Goal: Task Accomplishment & Management: Manage account settings

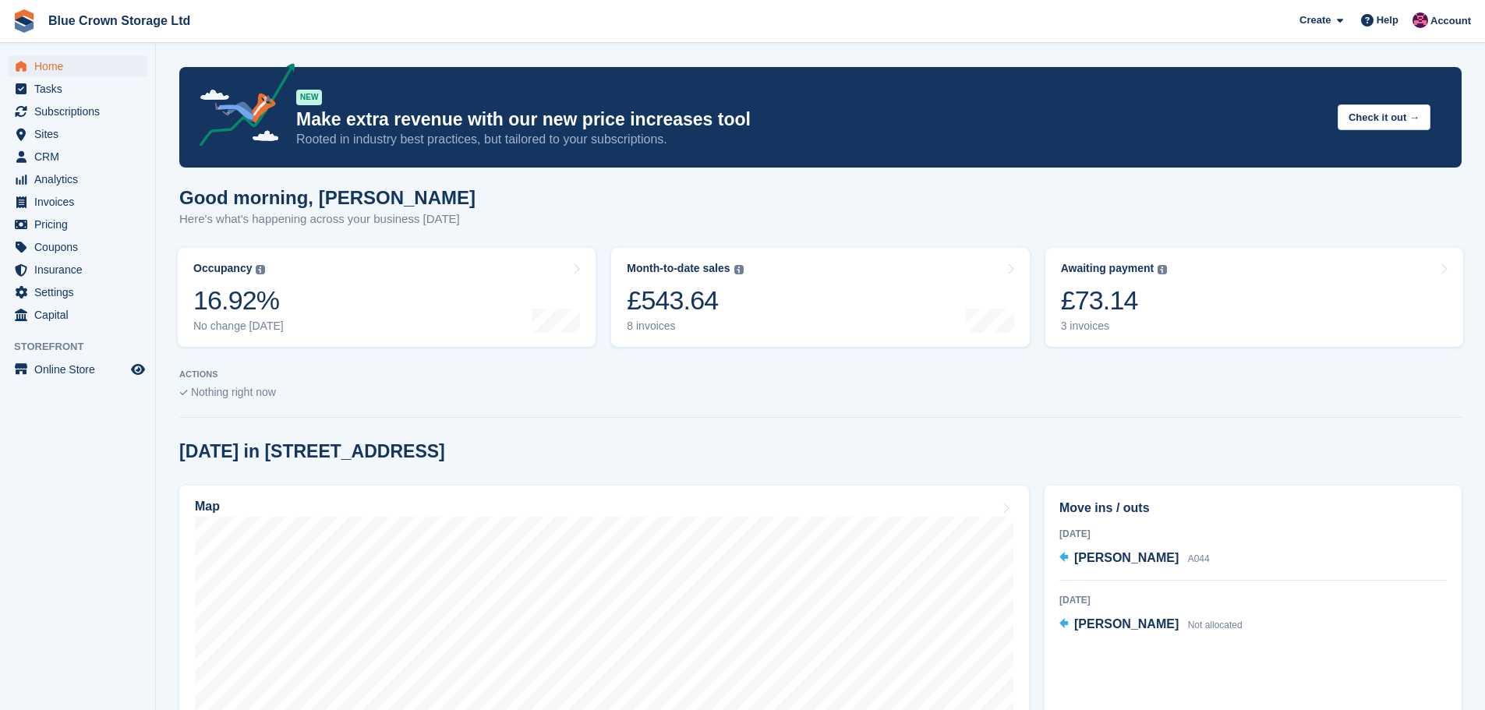
scroll to position [156, 0]
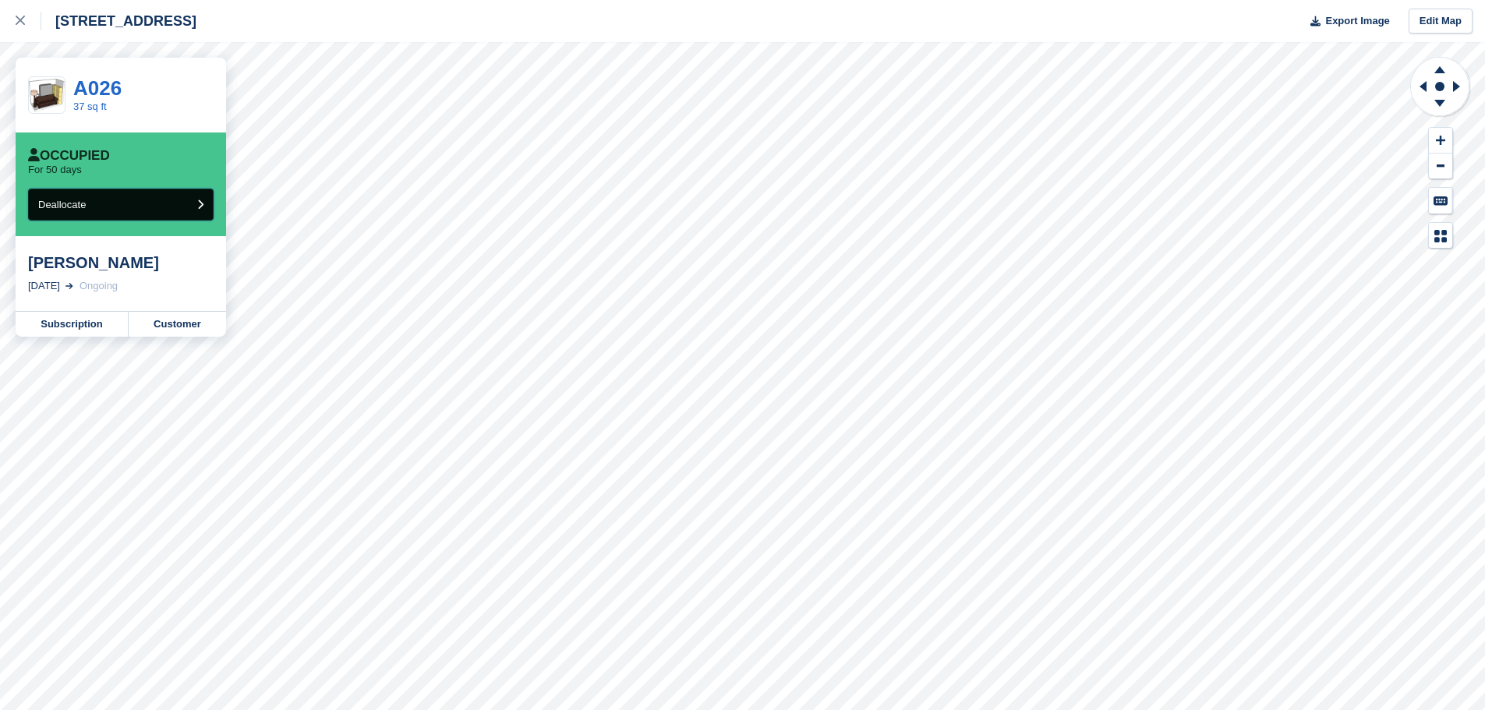
drag, startPoint x: 166, startPoint y: 207, endPoint x: 176, endPoint y: 221, distance: 17.3
click at [176, 221] on button "Deallocate" at bounding box center [121, 205] width 186 height 32
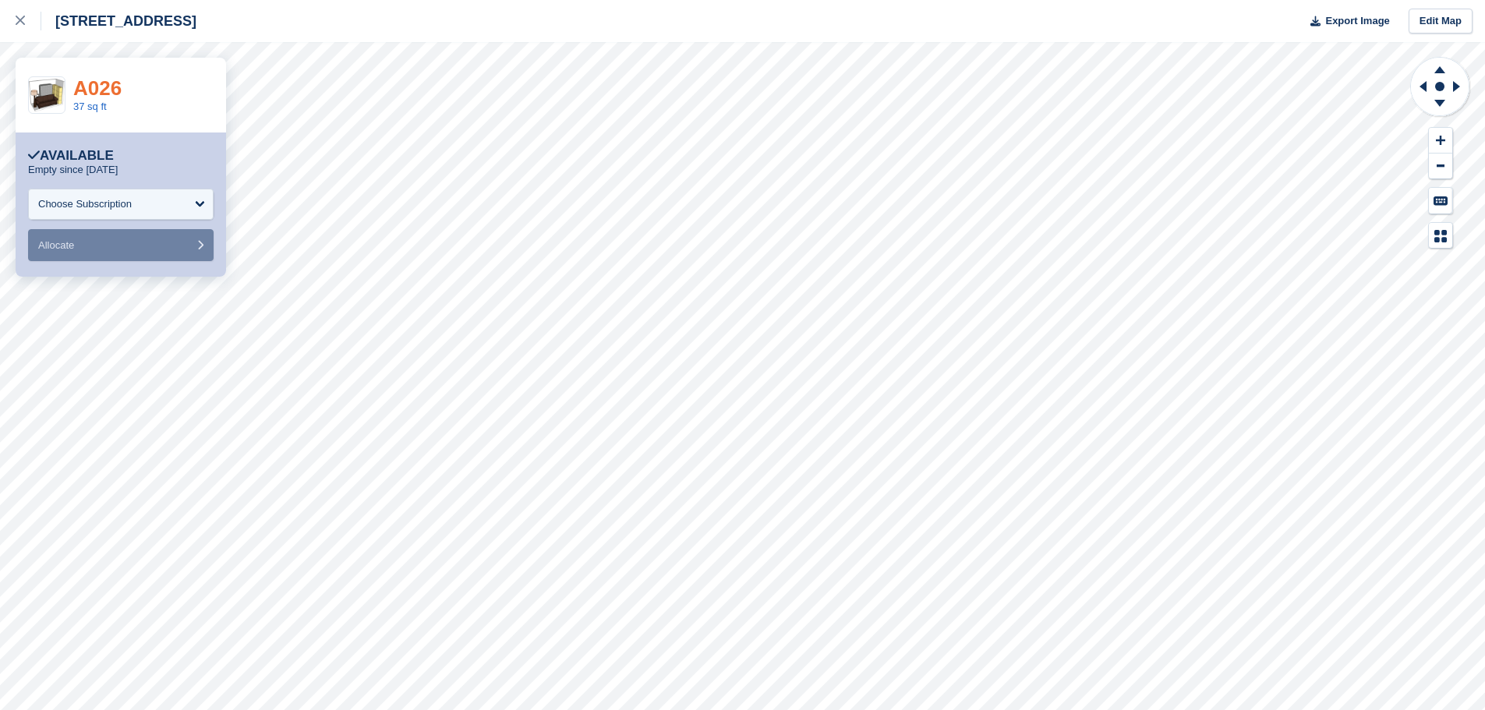
click at [94, 90] on link "A026" at bounding box center [97, 87] width 48 height 23
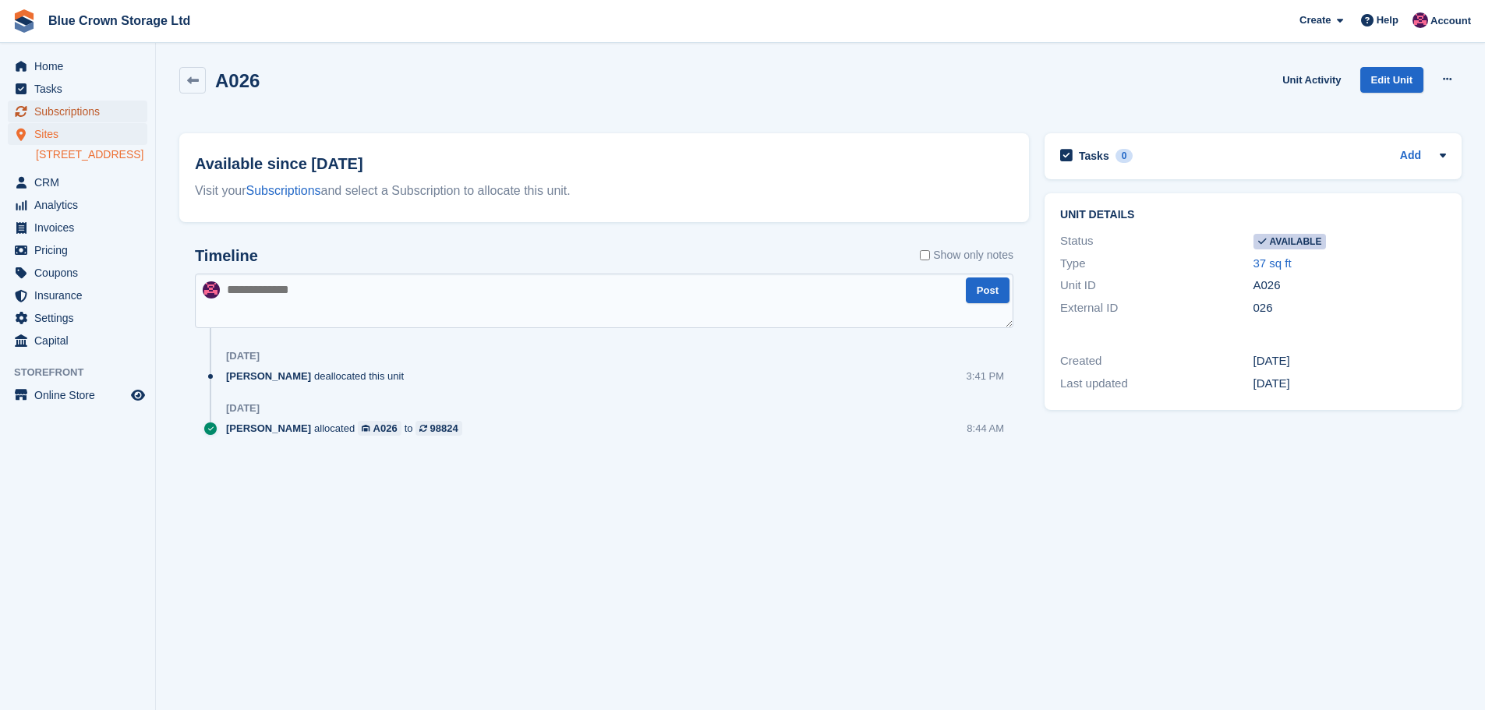
click at [77, 115] on span "Subscriptions" at bounding box center [81, 112] width 94 height 22
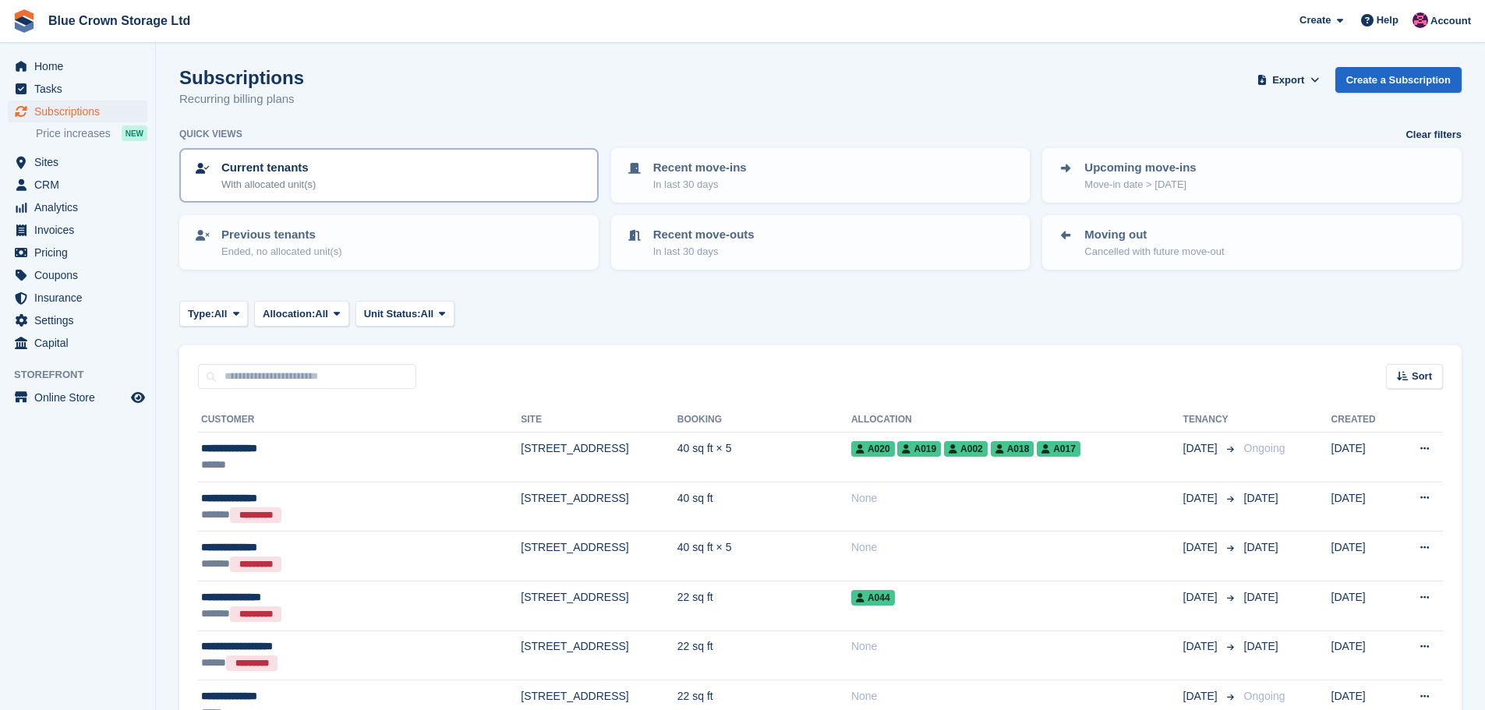
click at [308, 184] on p "With allocated unit(s)" at bounding box center [268, 185] width 94 height 16
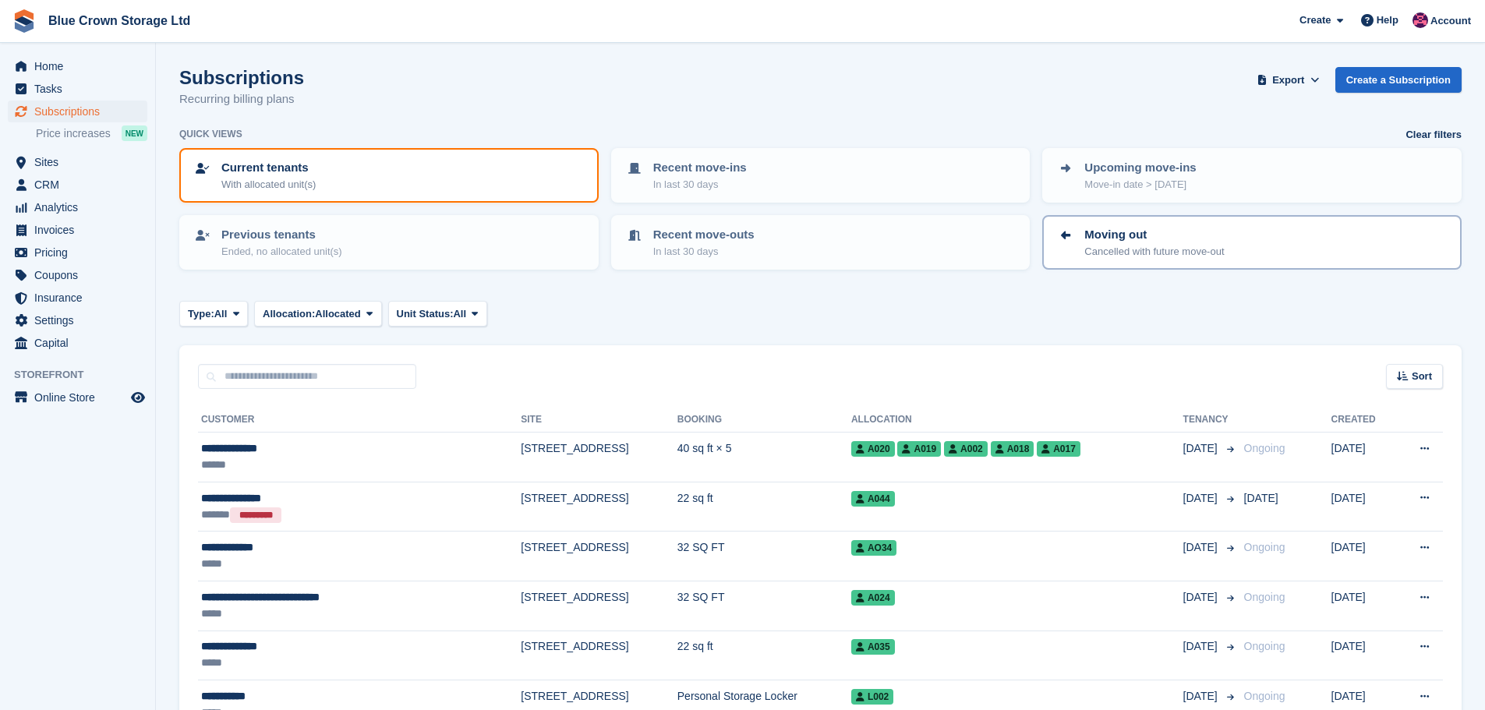
click at [1138, 253] on p "Cancelled with future move-out" at bounding box center [1154, 252] width 140 height 16
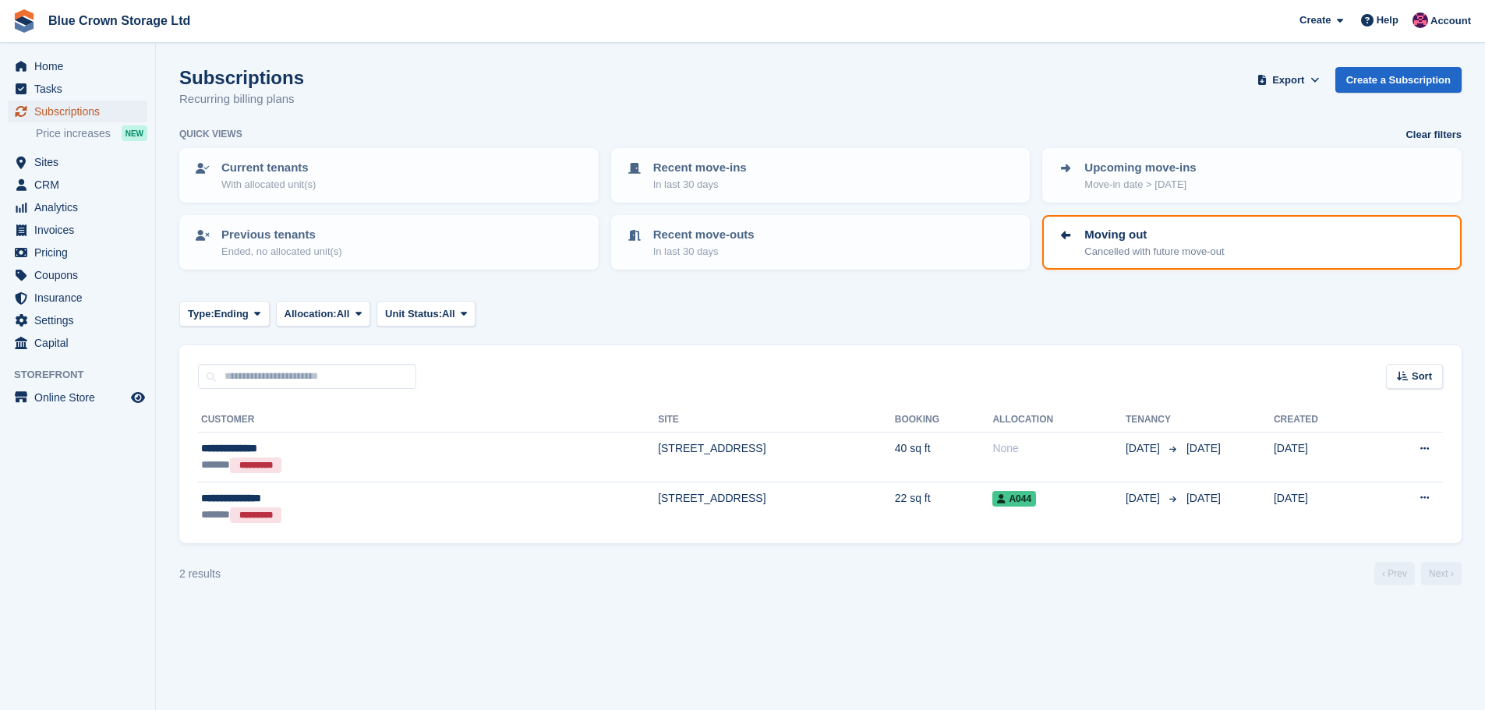
click at [66, 108] on span "Subscriptions" at bounding box center [81, 112] width 94 height 22
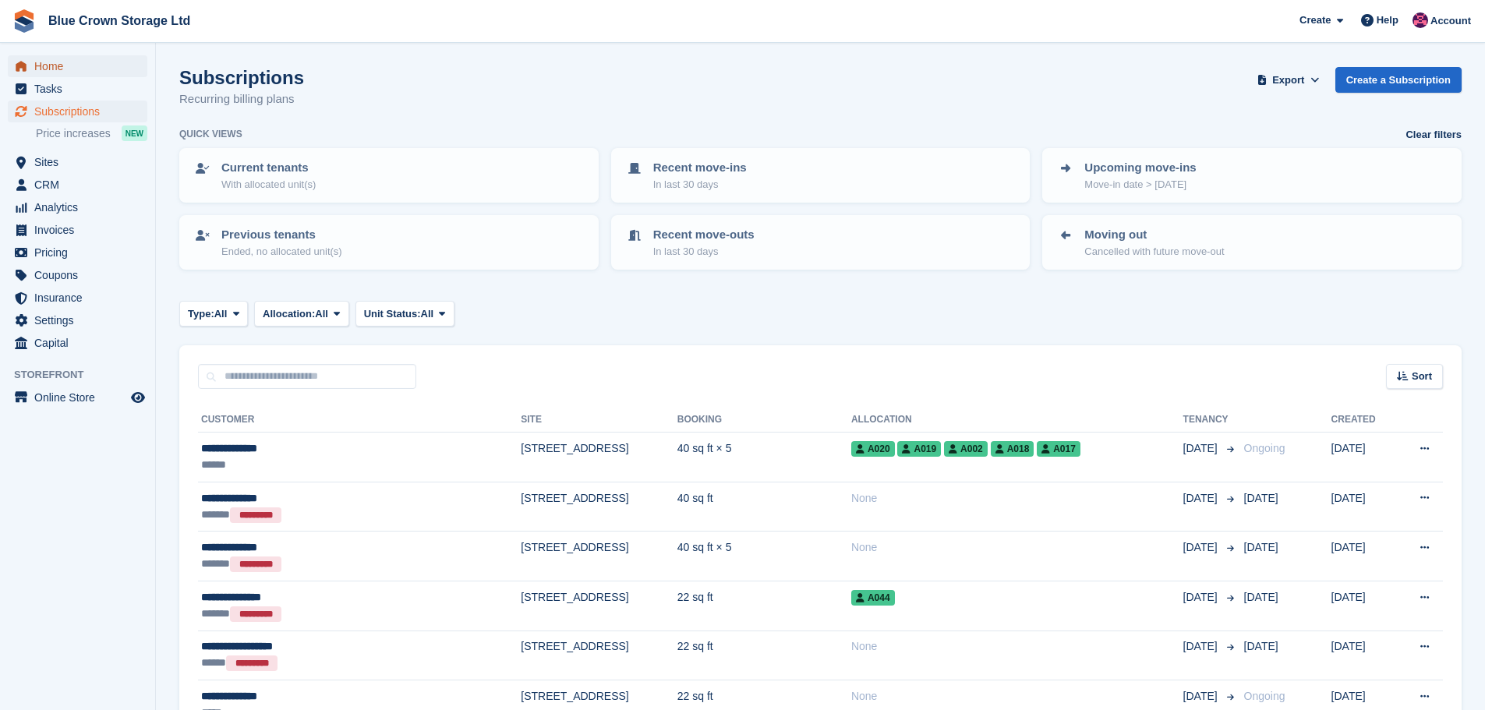
click at [50, 62] on span "Home" at bounding box center [81, 66] width 94 height 22
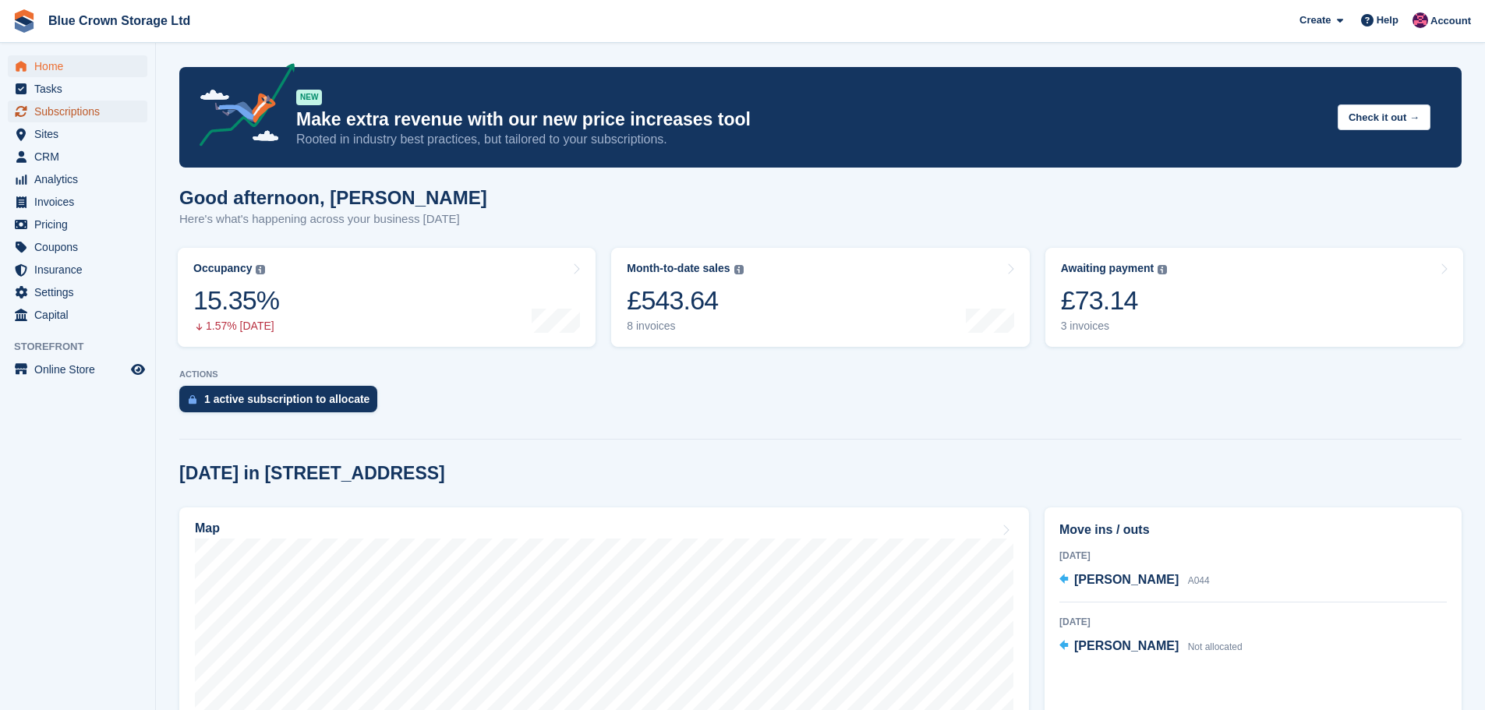
click at [65, 112] on span "Subscriptions" at bounding box center [81, 112] width 94 height 22
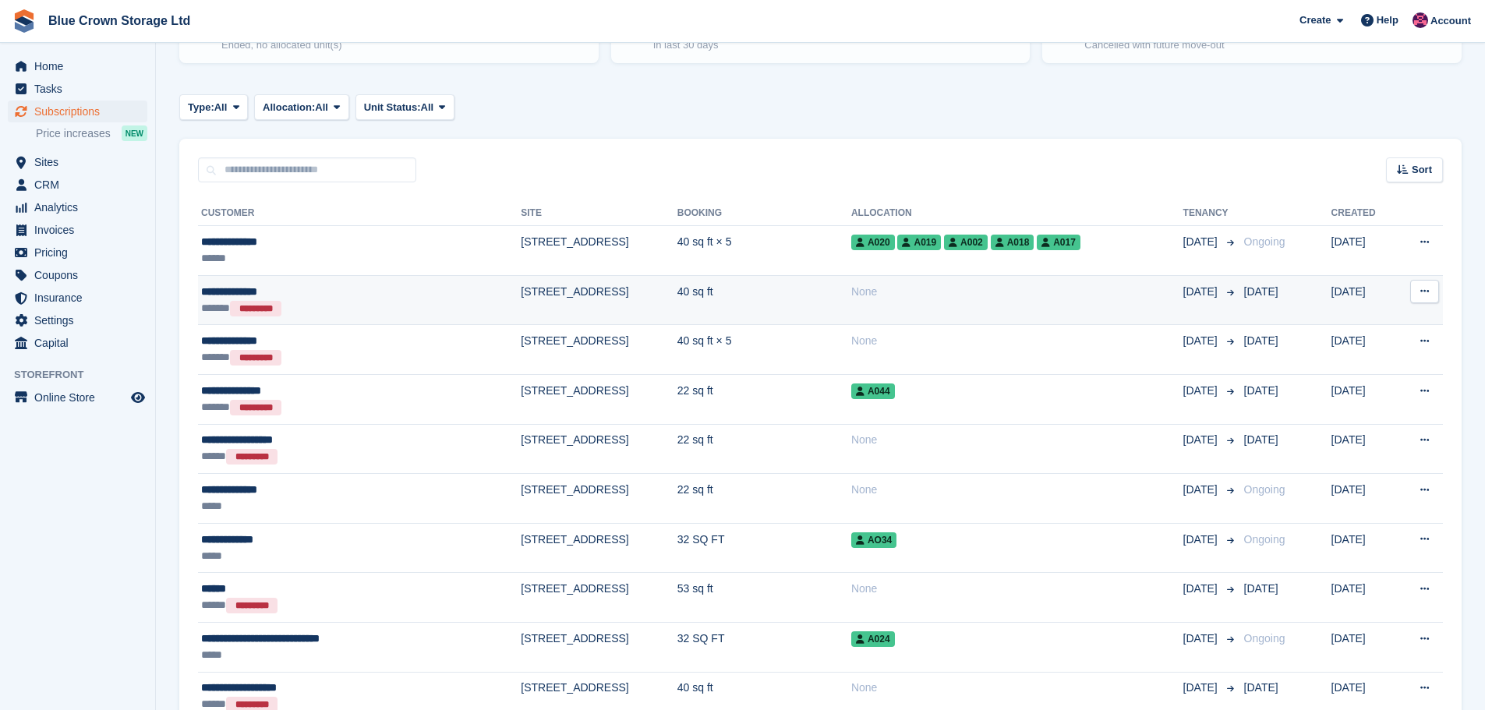
scroll to position [234, 0]
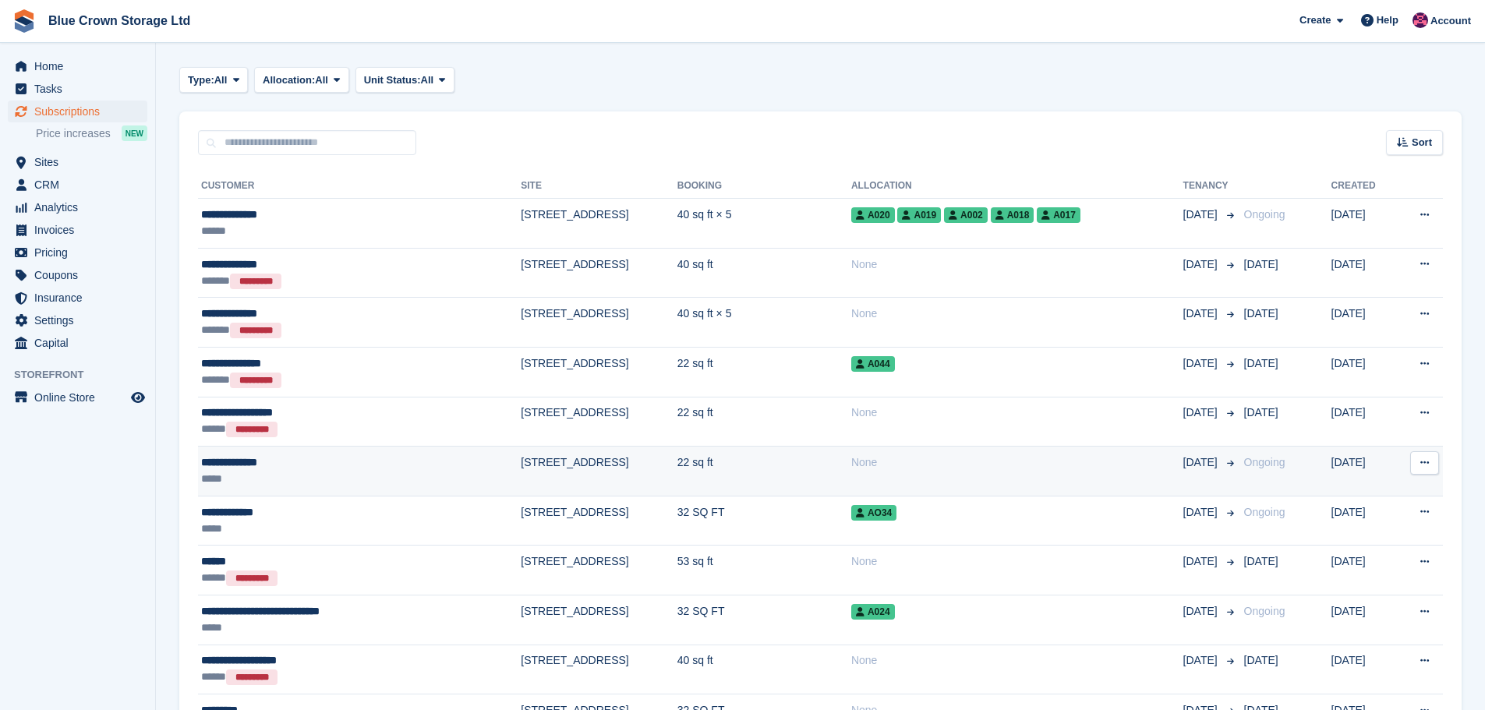
click at [610, 468] on td "[STREET_ADDRESS]" at bounding box center [599, 472] width 157 height 50
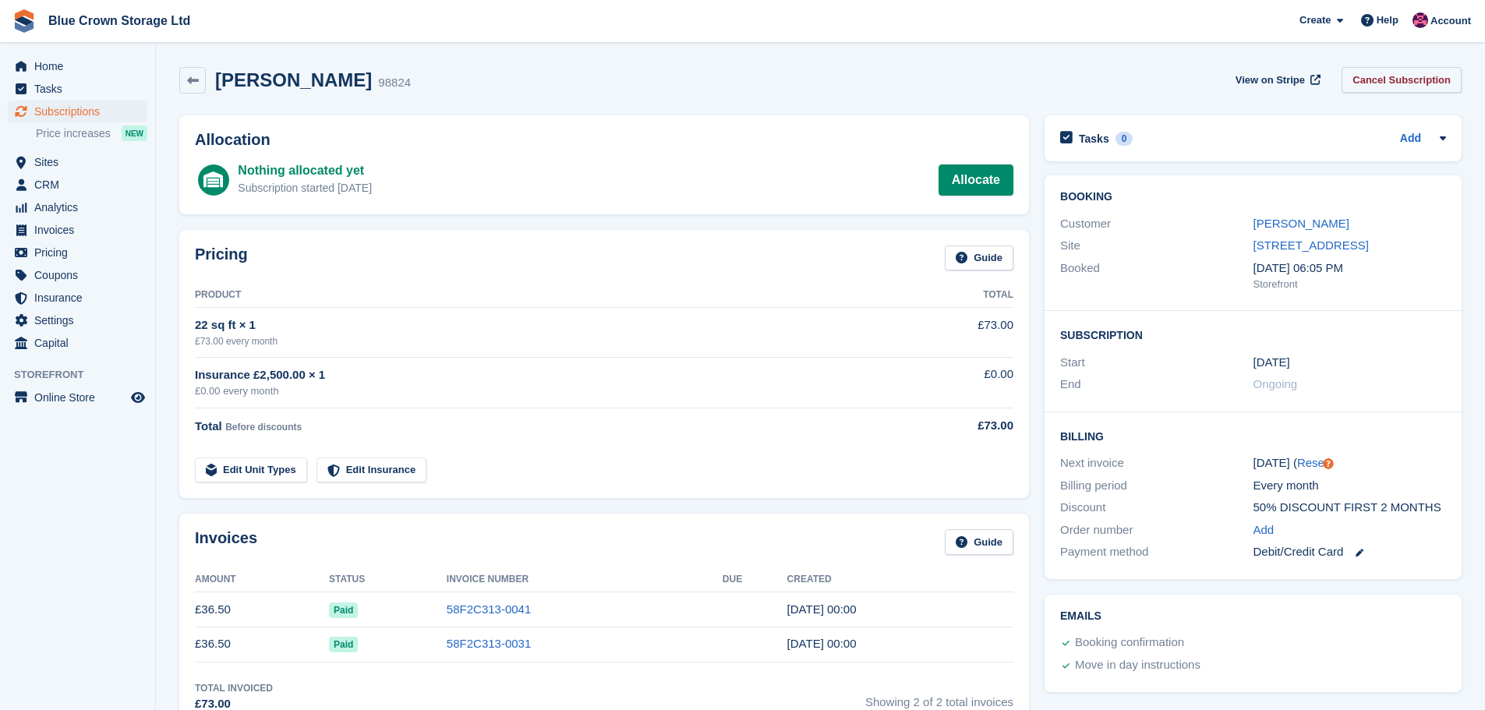
click at [1429, 83] on link "Cancel Subscription" at bounding box center [1402, 80] width 120 height 26
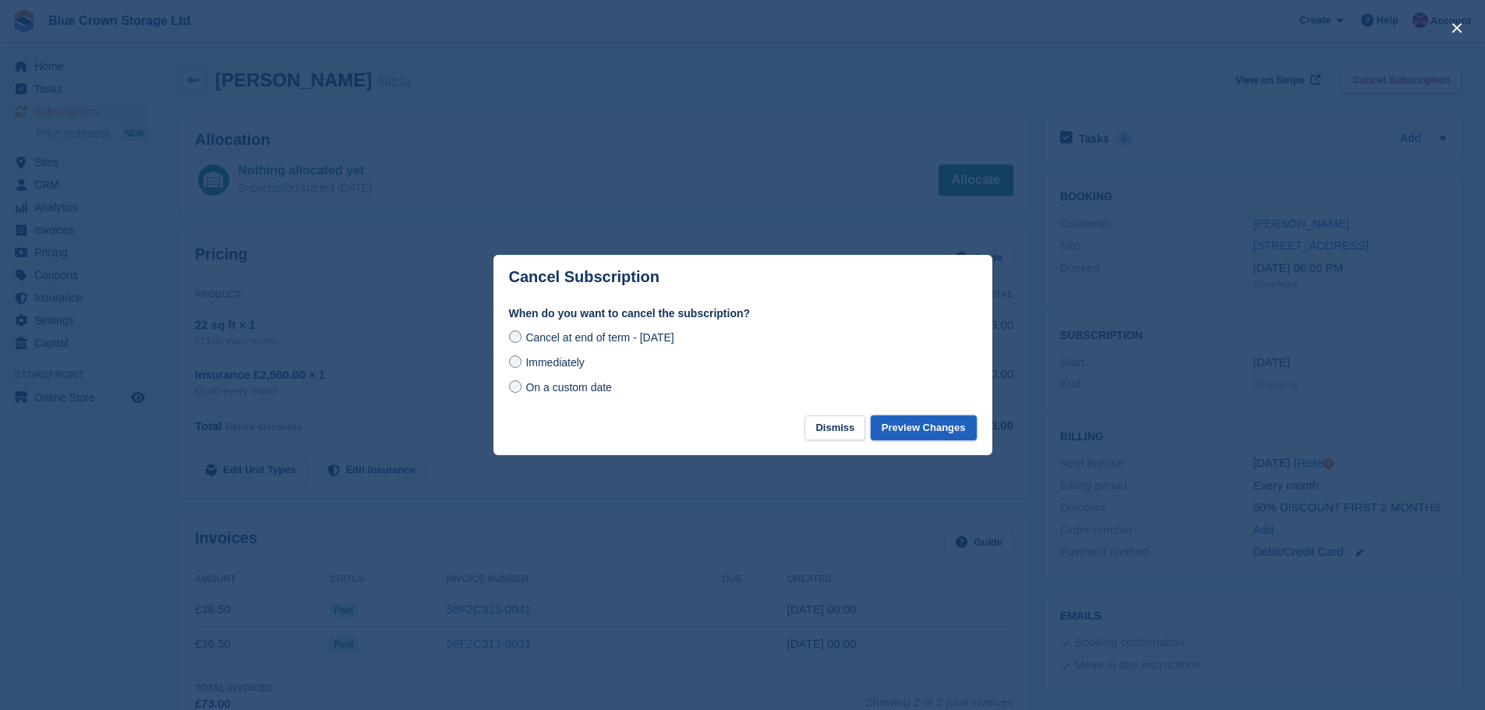
click at [937, 430] on button "Preview Changes" at bounding box center [924, 429] width 106 height 26
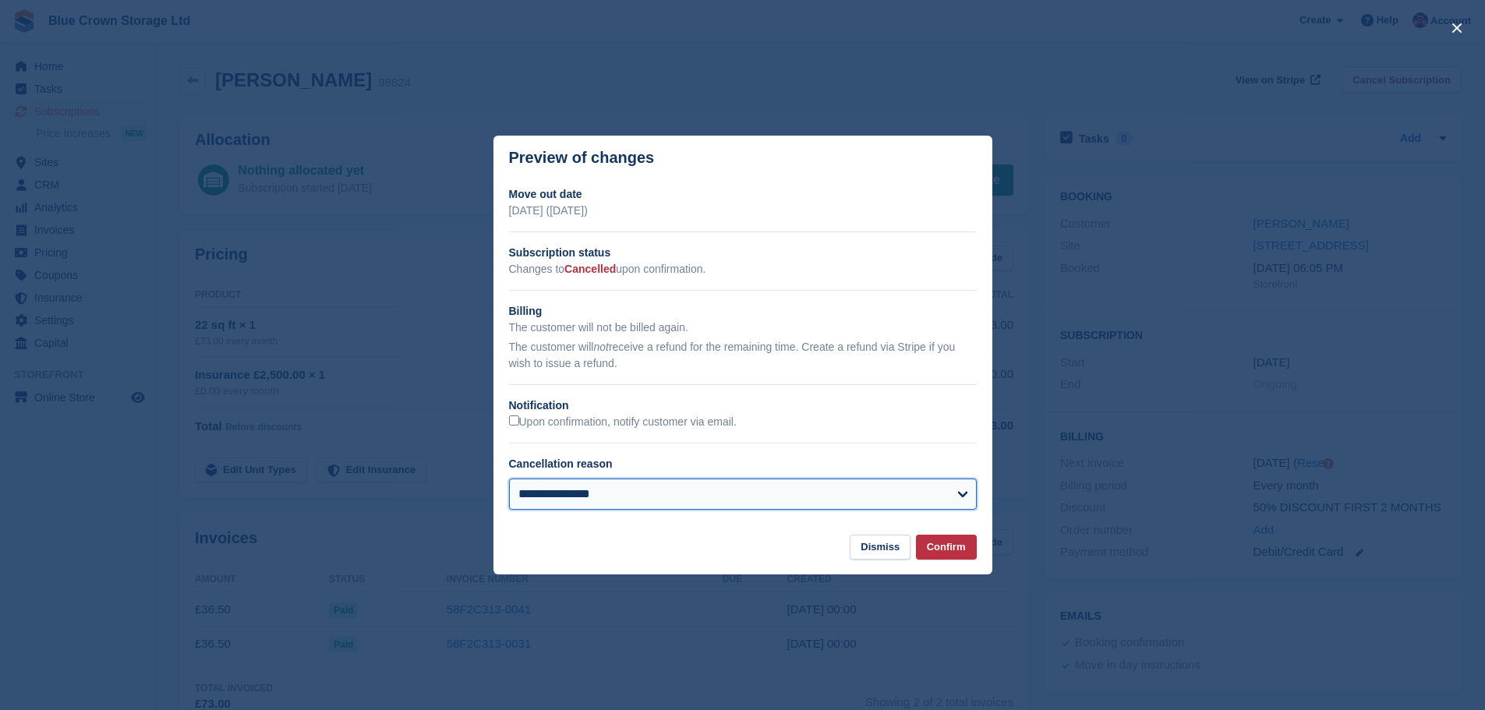
click at [941, 500] on select "**********" at bounding box center [743, 494] width 468 height 31
select select "**********"
click at [509, 479] on select "**********" at bounding box center [743, 494] width 468 height 31
click at [939, 549] on button "Confirm" at bounding box center [946, 548] width 61 height 26
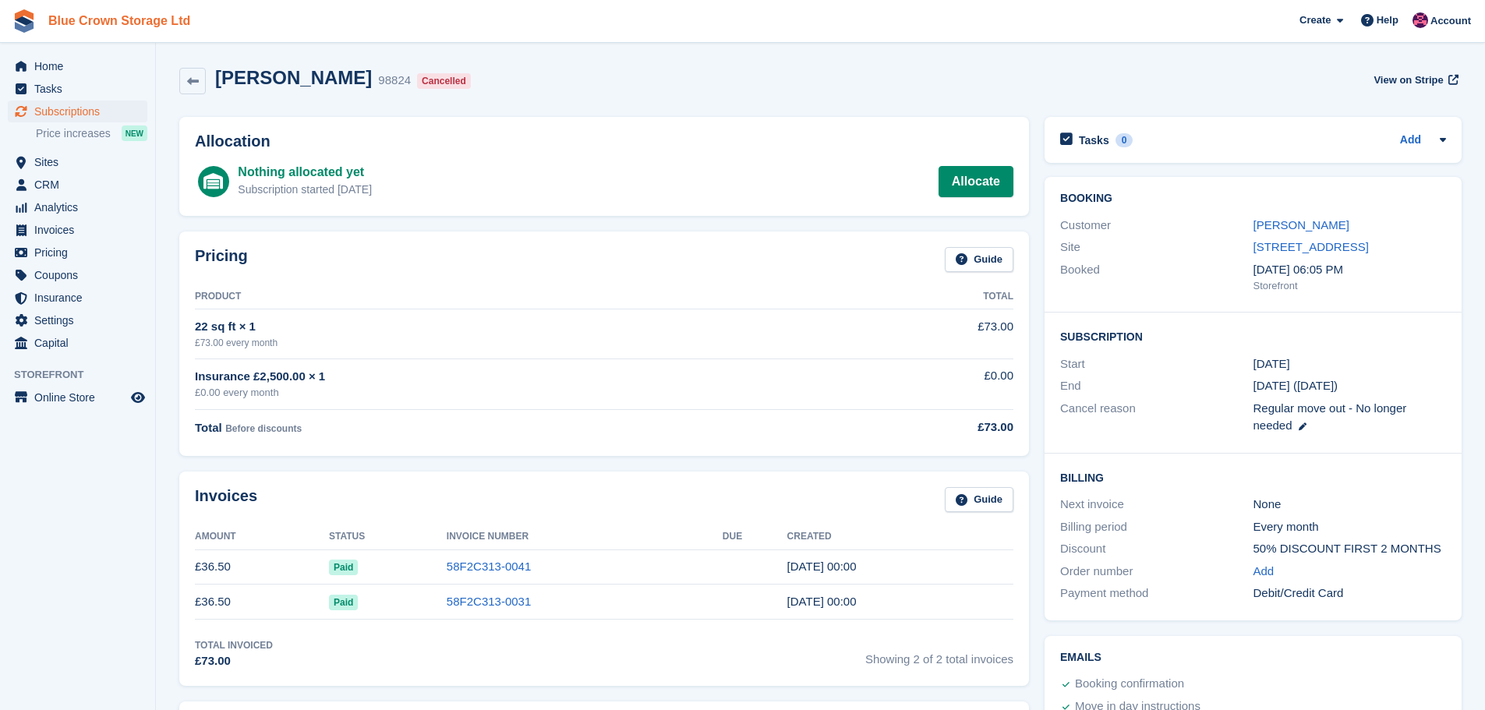
click at [81, 26] on link "Blue Crown Storage Ltd" at bounding box center [119, 21] width 154 height 26
